Goal: Navigation & Orientation: Find specific page/section

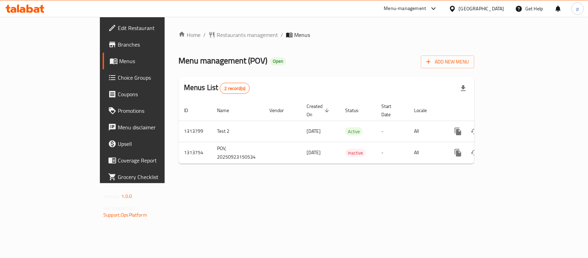
click at [455, 6] on icon at bounding box center [452, 9] width 5 height 6
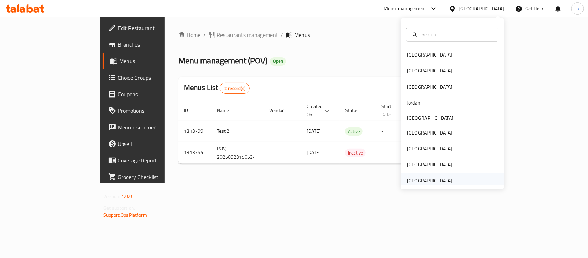
click at [426, 177] on div "[GEOGRAPHIC_DATA]" at bounding box center [429, 181] width 45 height 8
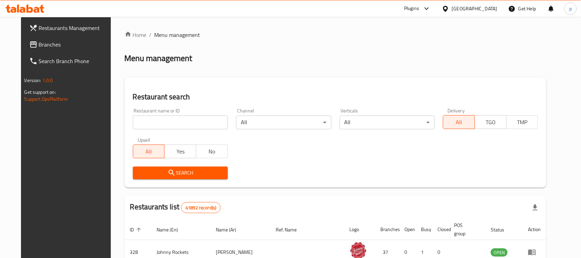
click at [46, 44] on span "Branches" at bounding box center [76, 44] width 74 height 8
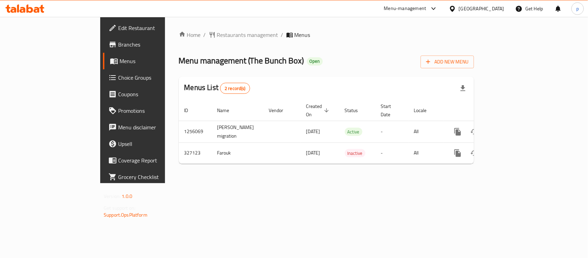
click at [482, 8] on div "[GEOGRAPHIC_DATA]" at bounding box center [481, 9] width 45 height 8
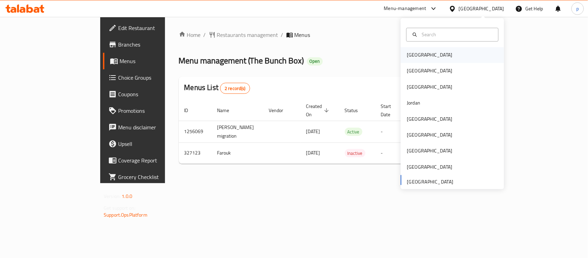
click at [412, 54] on div "[GEOGRAPHIC_DATA]" at bounding box center [429, 55] width 45 height 8
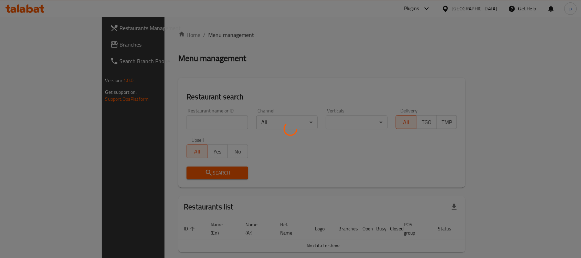
click at [486, 7] on div at bounding box center [290, 129] width 581 height 258
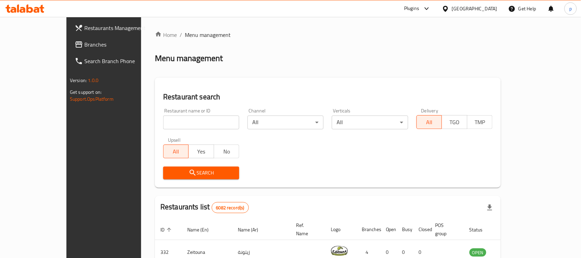
click at [486, 17] on div "​ Plugins [GEOGRAPHIC_DATA] Get Help p Restaurants Management Branches Search B…" at bounding box center [290, 137] width 581 height 241
click at [484, 11] on div "[GEOGRAPHIC_DATA]" at bounding box center [474, 9] width 45 height 8
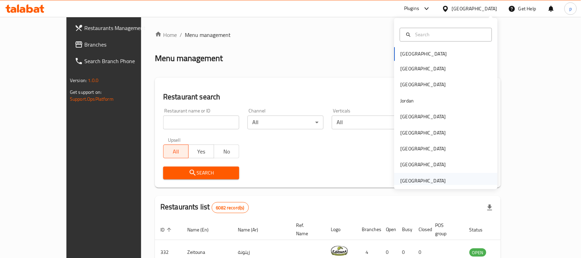
click at [438, 179] on div "[GEOGRAPHIC_DATA]" at bounding box center [423, 181] width 45 height 8
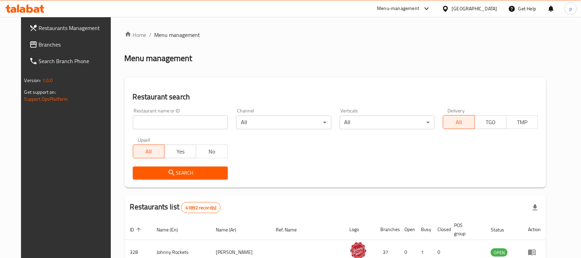
click at [39, 42] on span "Branches" at bounding box center [76, 44] width 74 height 8
